Goal: Use online tool/utility: Utilize a website feature to perform a specific function

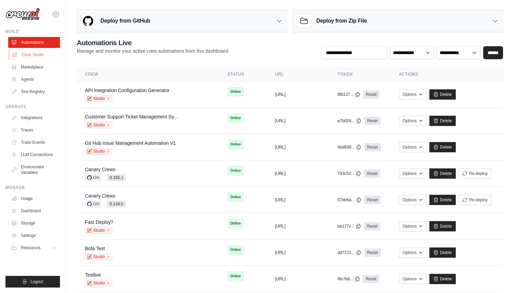
click at [36, 58] on link "Crew Studio" at bounding box center [35, 54] width 52 height 11
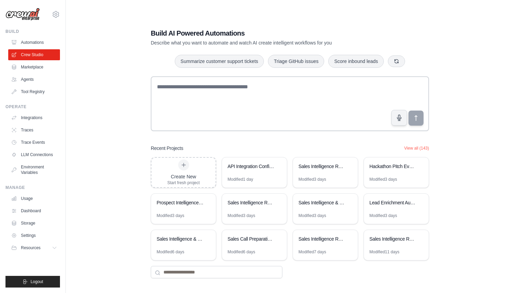
click at [125, 88] on div "Build AI Powered Automations Describe what you want to automate and watch AI cr…" at bounding box center [290, 153] width 426 height 293
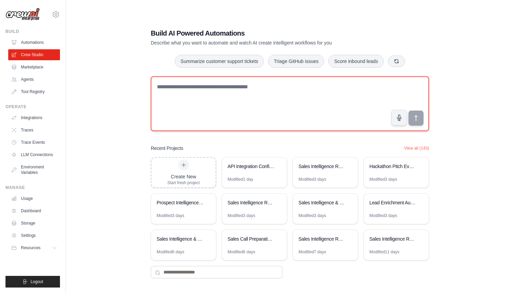
click at [175, 100] on textarea at bounding box center [290, 103] width 278 height 55
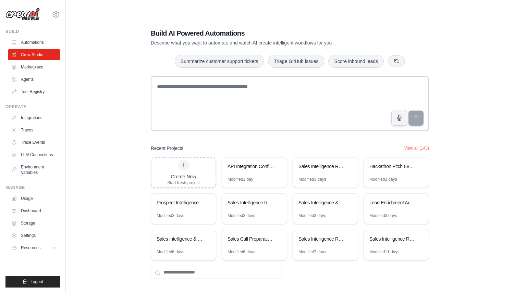
click at [63, 76] on div "[PERSON_NAME][EMAIL_ADDRESS][DOMAIN_NAME] CrewAI Internal Org ✓ MP@Crew CrewAI …" at bounding box center [33, 146] width 66 height 293
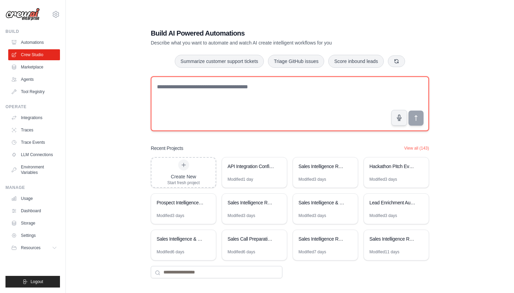
click at [196, 111] on textarea at bounding box center [290, 103] width 278 height 55
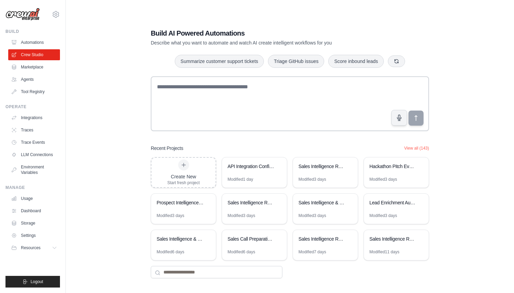
click at [136, 89] on div "Build AI Powered Automations Describe what you want to automate and watch AI cr…" at bounding box center [290, 153] width 426 height 293
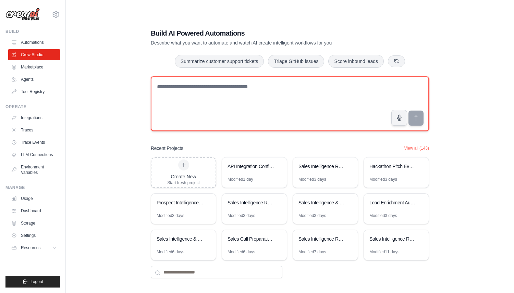
click at [165, 89] on textarea at bounding box center [290, 103] width 278 height 55
